Goal: Task Accomplishment & Management: Use online tool/utility

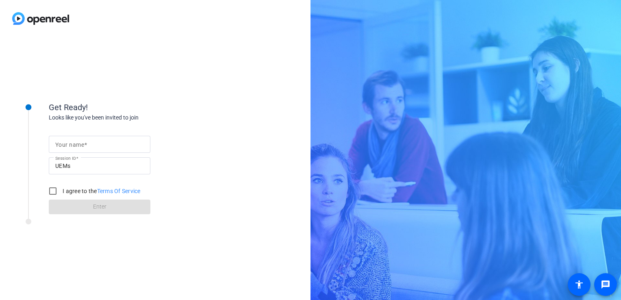
click at [98, 142] on input "Your name" at bounding box center [99, 144] width 89 height 10
type input "[PERSON_NAME] Player"
click at [61, 191] on div "I agree to the Terms Of Service" at bounding box center [93, 191] width 96 height 16
drag, startPoint x: 61, startPoint y: 191, endPoint x: 56, endPoint y: 196, distance: 6.9
click at [51, 191] on input "I agree to the Terms Of Service" at bounding box center [53, 191] width 16 height 16
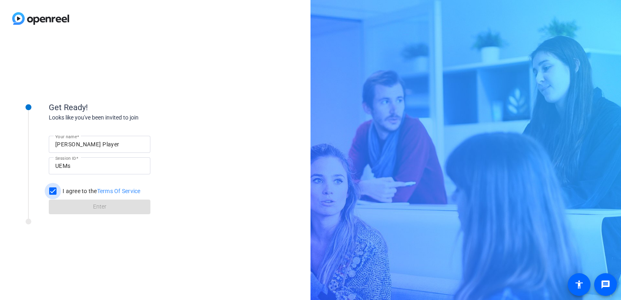
checkbox input "true"
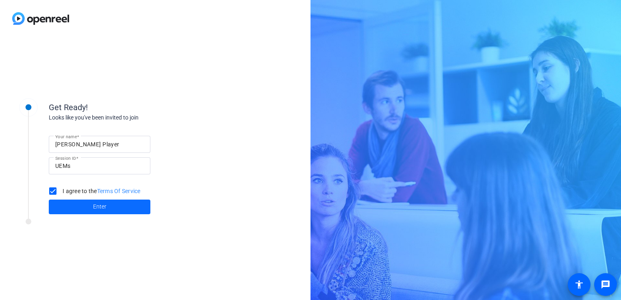
click at [77, 209] on span at bounding box center [100, 207] width 102 height 20
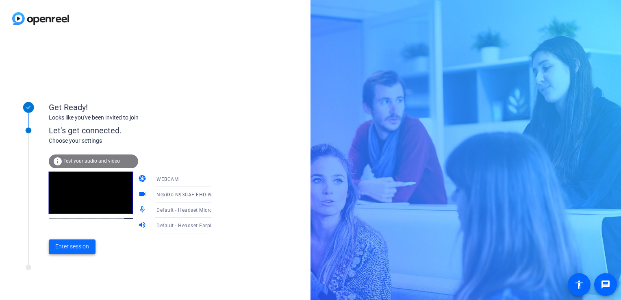
click at [70, 249] on span "Enter session" at bounding box center [72, 246] width 34 height 9
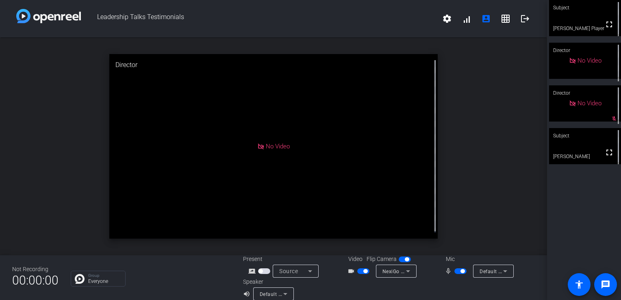
click at [363, 271] on span "button" at bounding box center [365, 271] width 4 height 4
click at [461, 271] on span "button" at bounding box center [463, 271] width 4 height 4
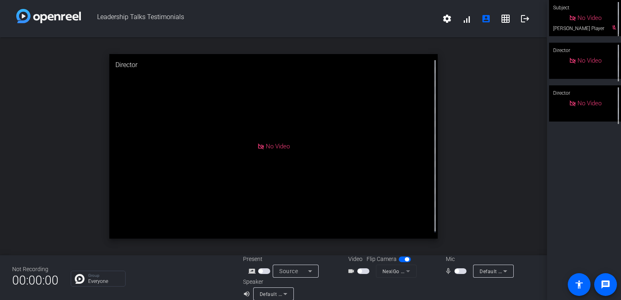
click at [455, 272] on span "button" at bounding box center [457, 271] width 4 height 4
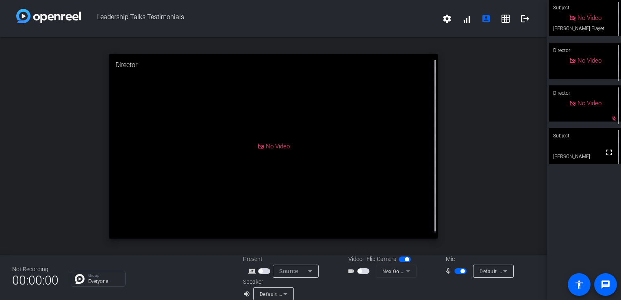
click at [457, 269] on span "button" at bounding box center [460, 271] width 12 height 6
click at [455, 271] on span "button" at bounding box center [457, 271] width 4 height 4
click at [359, 272] on span "button" at bounding box center [360, 271] width 4 height 4
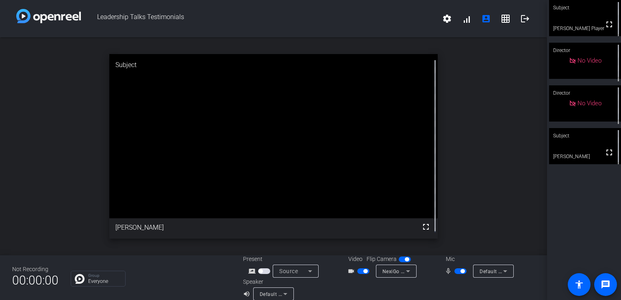
click at [461, 272] on span "button" at bounding box center [463, 271] width 4 height 4
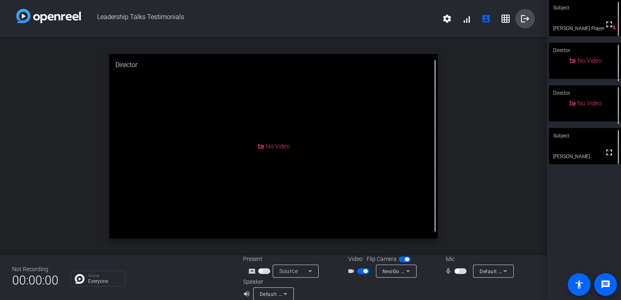
click at [520, 18] on mat-icon "logout" at bounding box center [525, 19] width 10 height 10
